Goal: Transaction & Acquisition: Purchase product/service

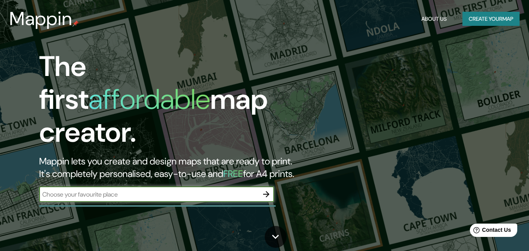
click at [172, 190] on input "text" at bounding box center [148, 194] width 219 height 9
type input "[PERSON_NAME], CUNDINARMARCA"
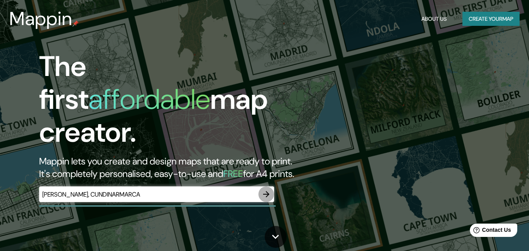
click at [263, 190] on icon "button" at bounding box center [266, 194] width 9 height 9
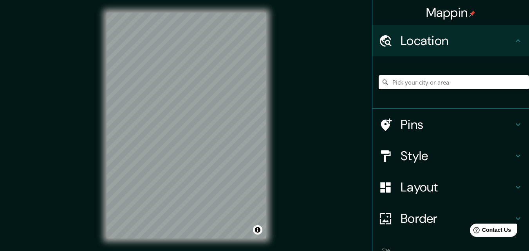
click at [417, 81] on input "Pick your city or area" at bounding box center [454, 82] width 150 height 14
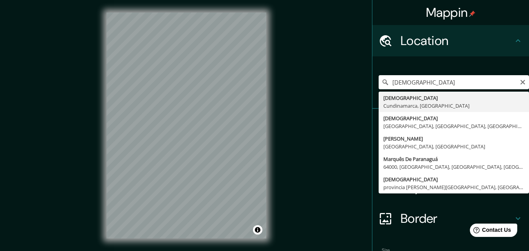
type input "[DEMOGRAPHIC_DATA], [GEOGRAPHIC_DATA], [GEOGRAPHIC_DATA]"
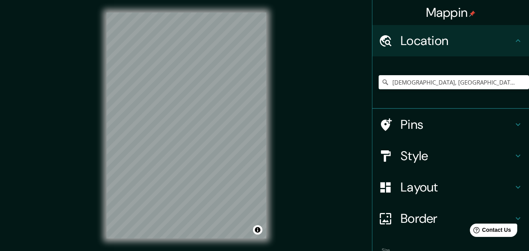
click at [433, 116] on div "Pins" at bounding box center [451, 124] width 157 height 31
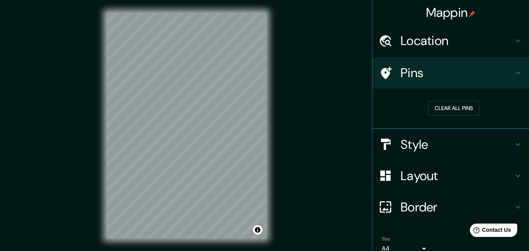
click at [454, 74] on h4 "Pins" at bounding box center [457, 73] width 113 height 16
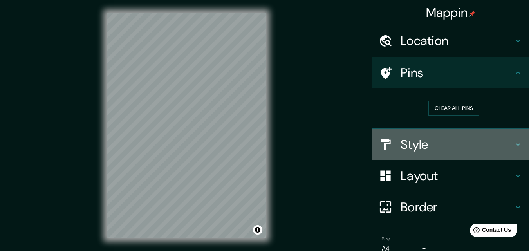
click at [452, 139] on h4 "Style" at bounding box center [457, 145] width 113 height 16
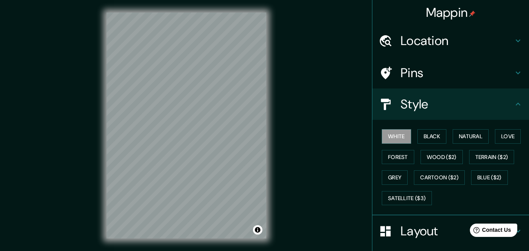
click at [433, 145] on div "White Black Natural Love Forest Wood ($2) Terrain ($2) Grey Cartoon ($2) Blue (…" at bounding box center [454, 167] width 150 height 82
click at [432, 139] on button "Black" at bounding box center [432, 136] width 29 height 15
click at [274, 152] on div "© Mapbox © OpenStreetMap Improve this map" at bounding box center [186, 125] width 185 height 251
click at [328, 155] on div "Mappin Location [GEOGRAPHIC_DATA], [GEOGRAPHIC_DATA], [GEOGRAPHIC_DATA] Pins St…" at bounding box center [264, 132] width 529 height 264
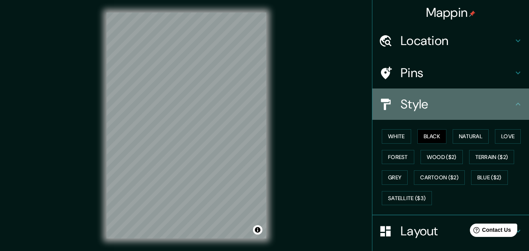
click at [506, 103] on h4 "Style" at bounding box center [457, 104] width 113 height 16
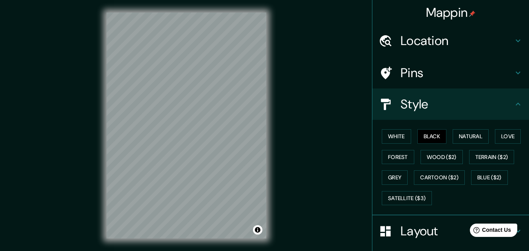
click at [514, 107] on icon at bounding box center [518, 104] width 9 height 9
click at [408, 232] on h4 "Layout" at bounding box center [457, 231] width 113 height 16
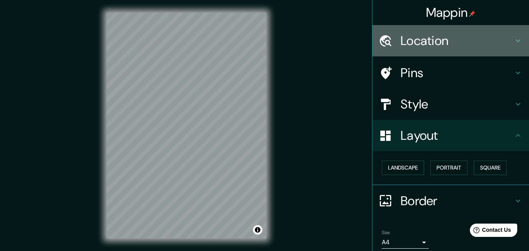
click at [419, 43] on h4 "Location" at bounding box center [457, 41] width 113 height 16
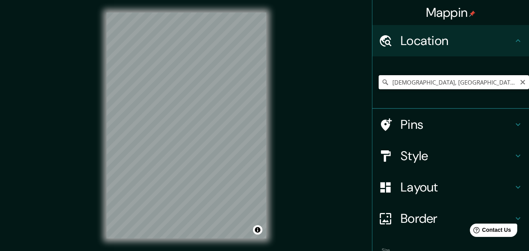
click at [507, 82] on input "[DEMOGRAPHIC_DATA], [GEOGRAPHIC_DATA], [GEOGRAPHIC_DATA]" at bounding box center [454, 82] width 150 height 14
click at [507, 86] on input "[DEMOGRAPHIC_DATA], [GEOGRAPHIC_DATA], [GEOGRAPHIC_DATA]" at bounding box center [454, 82] width 150 height 14
click at [401, 45] on h4 "Location" at bounding box center [457, 41] width 113 height 16
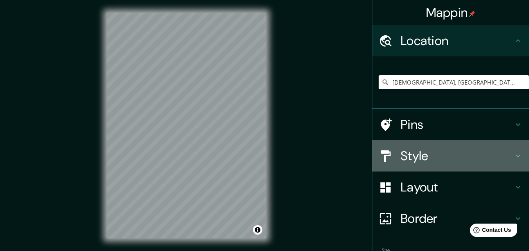
click at [404, 152] on h4 "Style" at bounding box center [457, 156] width 113 height 16
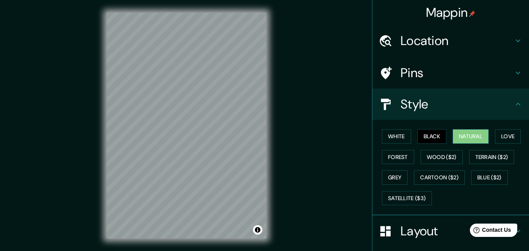
click at [474, 136] on button "Natural" at bounding box center [471, 136] width 36 height 15
click at [509, 138] on button "Love" at bounding box center [508, 136] width 26 height 15
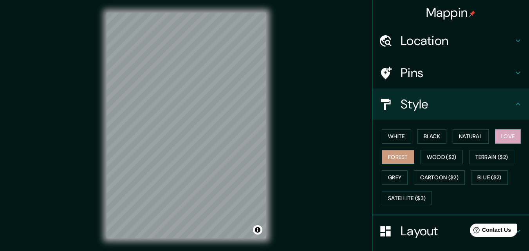
click at [395, 158] on button "Forest" at bounding box center [398, 157] width 33 height 15
click at [431, 158] on button "Wood ($2)" at bounding box center [442, 157] width 42 height 15
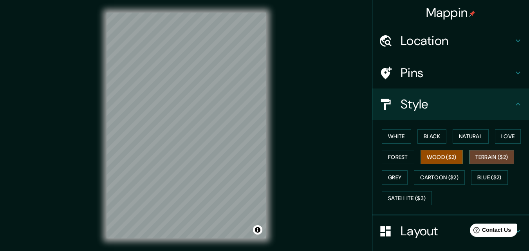
click at [475, 157] on button "Terrain ($2)" at bounding box center [492, 157] width 45 height 15
click at [401, 179] on button "Grey" at bounding box center [395, 177] width 26 height 15
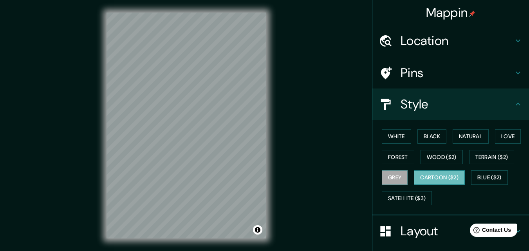
click at [424, 179] on button "Cartoon ($2)" at bounding box center [439, 177] width 51 height 15
click at [476, 179] on button "Blue ($2)" at bounding box center [489, 177] width 37 height 15
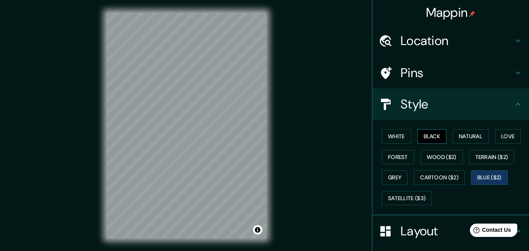
click at [431, 141] on button "Black" at bounding box center [432, 136] width 29 height 15
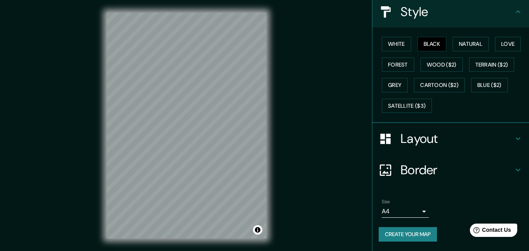
click at [454, 169] on h4 "Border" at bounding box center [457, 170] width 113 height 16
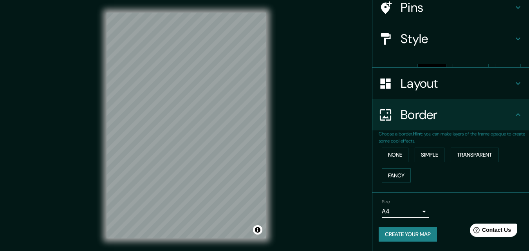
scroll to position [52, 0]
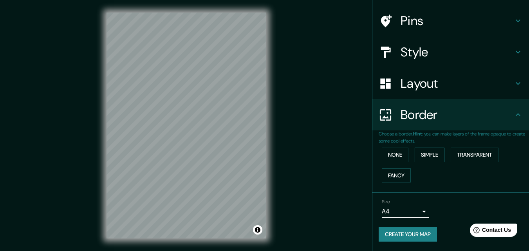
click at [417, 158] on button "Simple" at bounding box center [430, 155] width 30 height 15
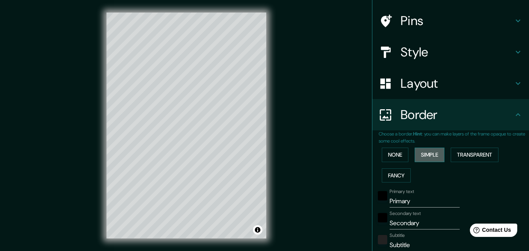
click at [417, 158] on button "Simple" at bounding box center [430, 155] width 30 height 15
type input "163"
type input "33"
click at [396, 158] on button "None" at bounding box center [395, 155] width 27 height 15
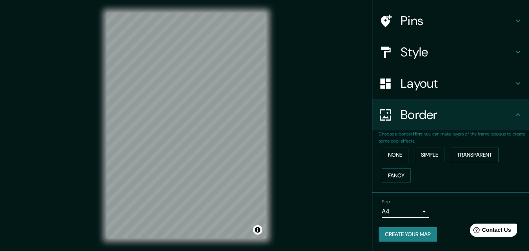
click at [465, 157] on button "Transparent" at bounding box center [475, 155] width 48 height 15
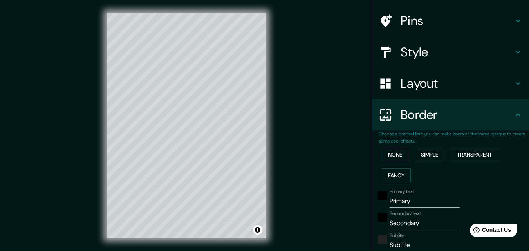
click at [384, 157] on button "None" at bounding box center [395, 155] width 27 height 15
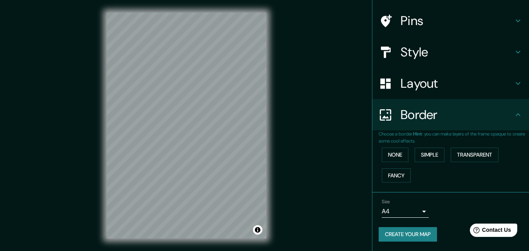
click at [413, 209] on body "Mappin Location [GEOGRAPHIC_DATA], [GEOGRAPHIC_DATA], [GEOGRAPHIC_DATA] Pins St…" at bounding box center [264, 125] width 529 height 251
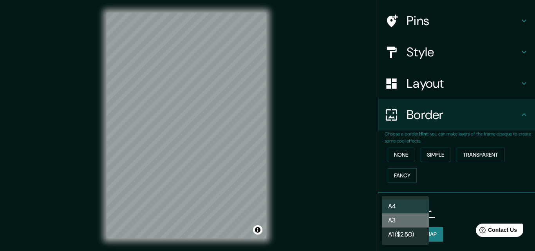
click at [401, 221] on li "A3" at bounding box center [405, 221] width 47 height 14
click at [393, 205] on body "Mappin Location [GEOGRAPHIC_DATA], [GEOGRAPHIC_DATA], [GEOGRAPHIC_DATA] Pins St…" at bounding box center [267, 125] width 535 height 251
click at [393, 205] on li "A4" at bounding box center [405, 206] width 47 height 14
type input "single"
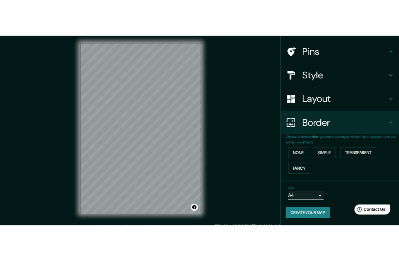
scroll to position [0, 0]
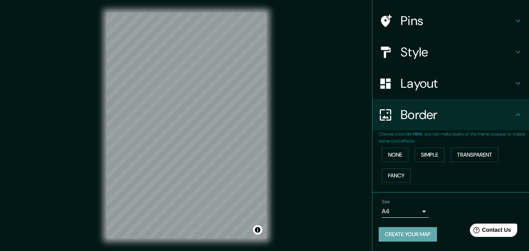
click at [406, 232] on button "Create your map" at bounding box center [408, 234] width 58 height 15
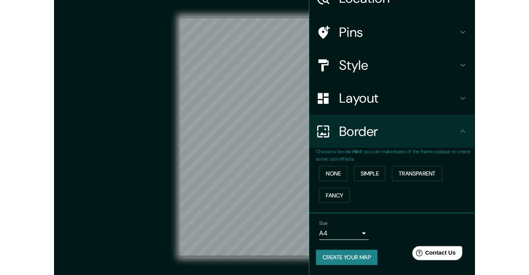
scroll to position [42, 0]
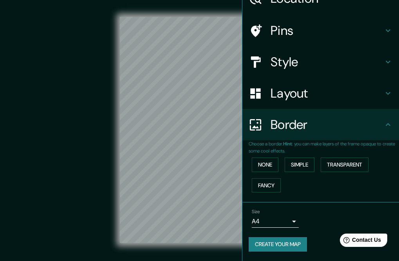
click at [281, 245] on button "Create your map" at bounding box center [278, 244] width 58 height 15
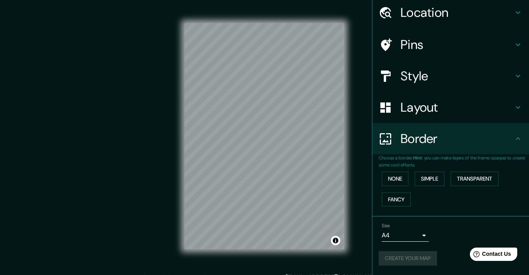
scroll to position [28, 0]
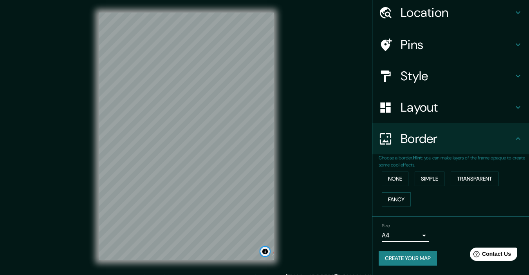
click at [266, 251] on button "Toggle attribution" at bounding box center [265, 251] width 9 height 9
click at [296, 211] on div "© Mapbox © OpenStreetMap Improve this map" at bounding box center [186, 137] width 477 height 248
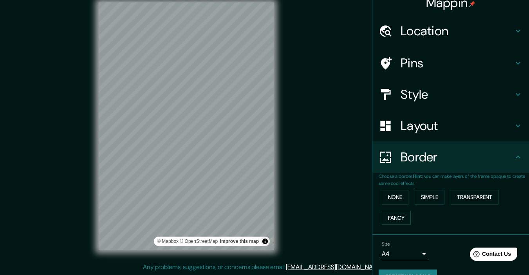
scroll to position [0, 0]
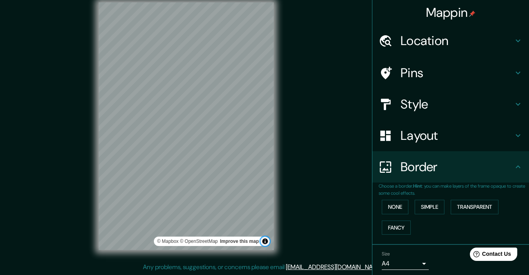
click at [266, 242] on button "Toggle attribution" at bounding box center [265, 241] width 9 height 9
